Goal: Transaction & Acquisition: Purchase product/service

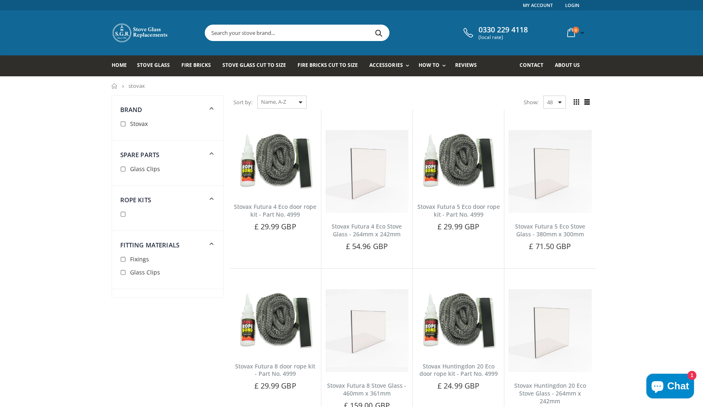
click at [127, 169] on input "checkbox" at bounding box center [124, 169] width 8 height 8
checkbox input "true"
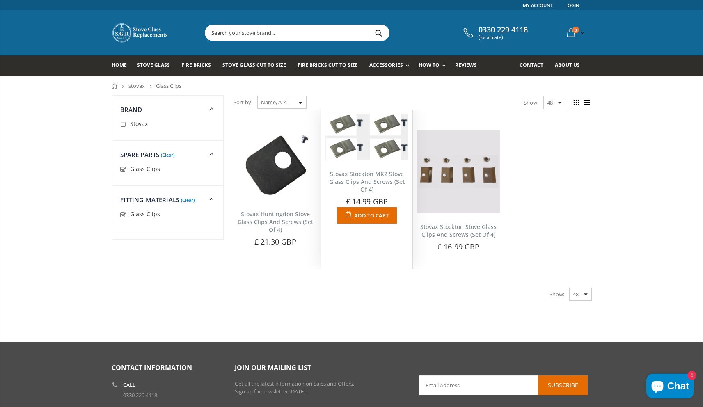
click at [365, 158] on img at bounding box center [366, 137] width 83 height 47
